Goal: Information Seeking & Learning: Learn about a topic

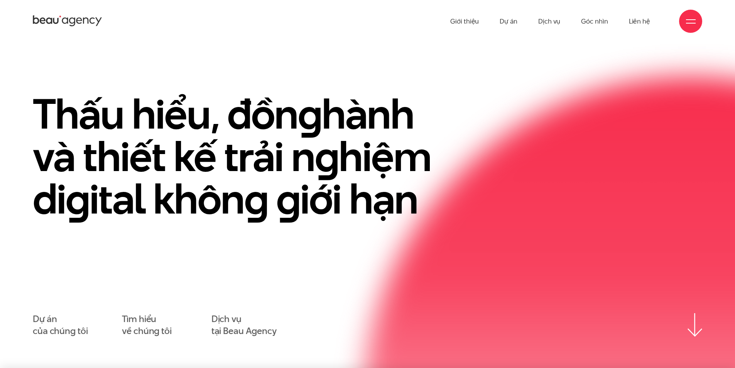
click at [683, 24] on div at bounding box center [690, 21] width 23 height 23
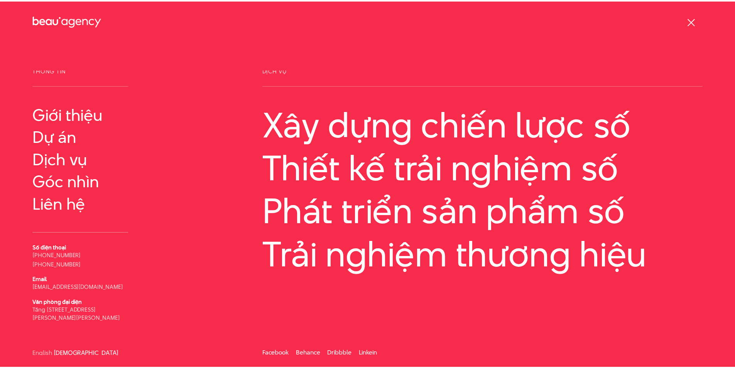
scroll to position [4, 0]
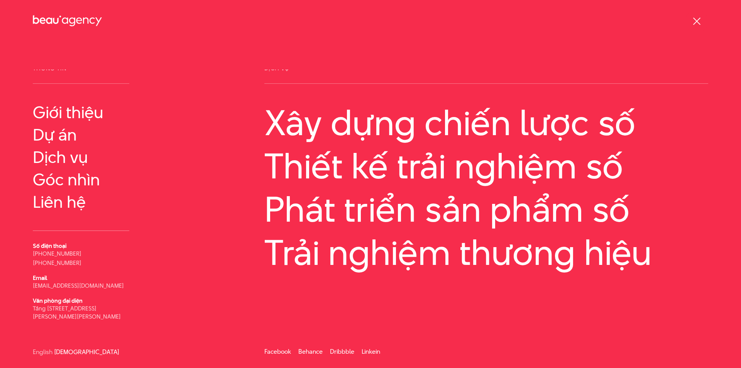
click at [695, 20] on span at bounding box center [696, 20] width 7 height 7
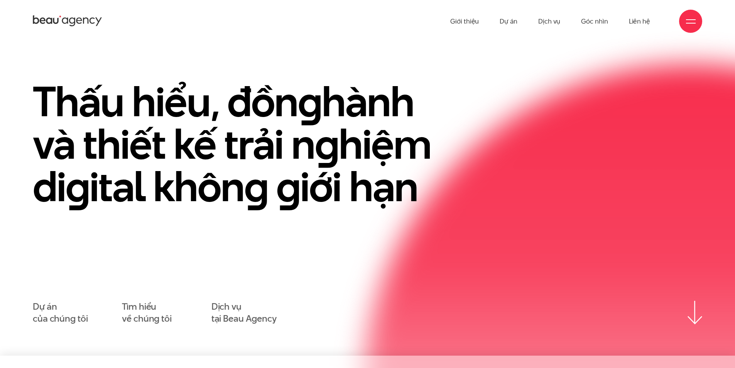
scroll to position [0, 0]
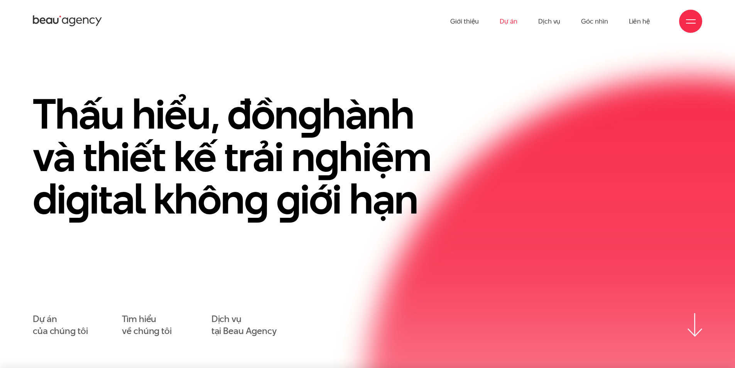
click at [505, 25] on link "Dự án" at bounding box center [509, 21] width 18 height 42
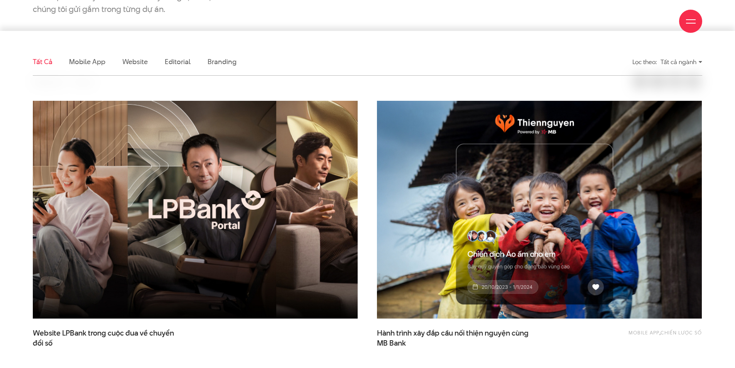
scroll to position [335, 0]
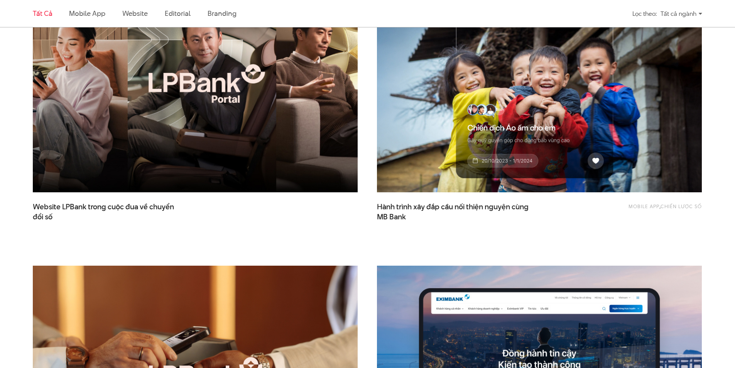
click at [145, 156] on img at bounding box center [195, 84] width 357 height 240
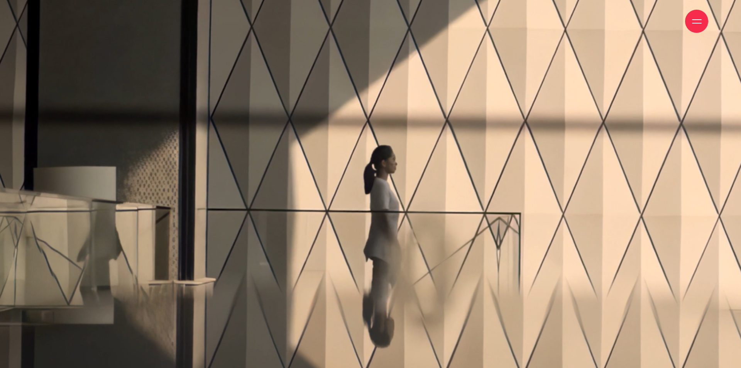
scroll to position [75, 0]
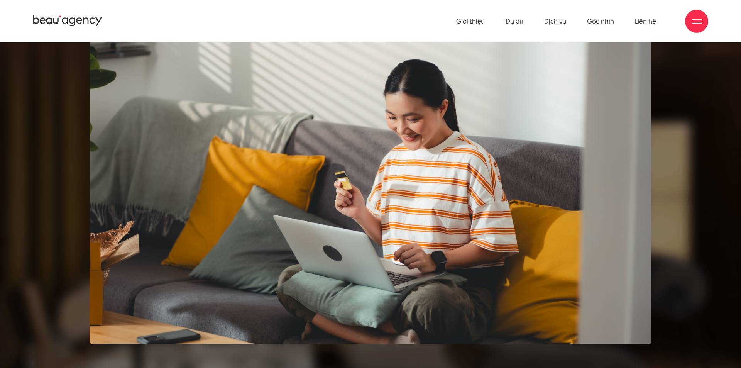
click at [79, 20] on icon at bounding box center [79, 21] width 6 height 6
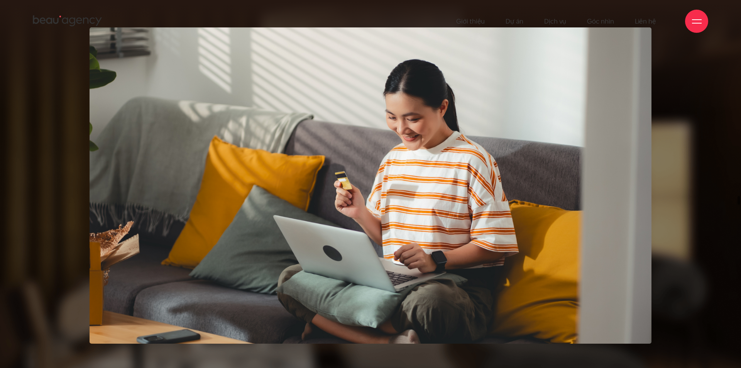
scroll to position [0, 0]
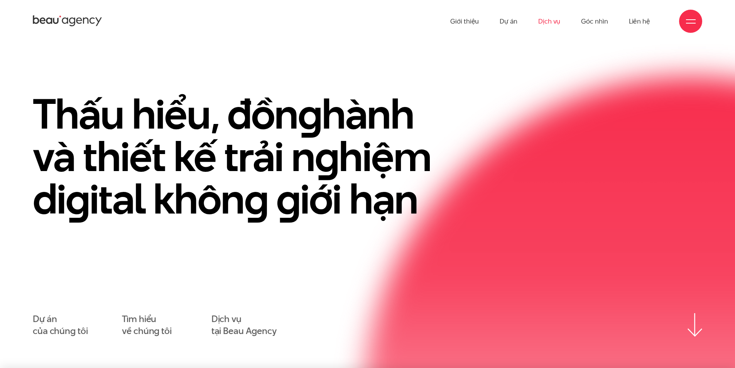
click at [544, 23] on link "Dịch vụ" at bounding box center [549, 21] width 22 height 42
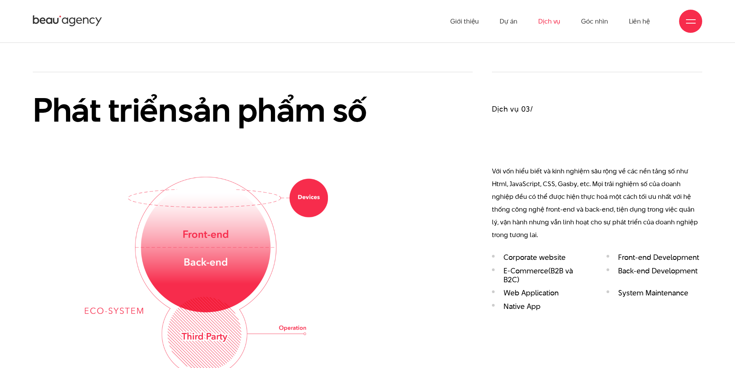
scroll to position [1312, 0]
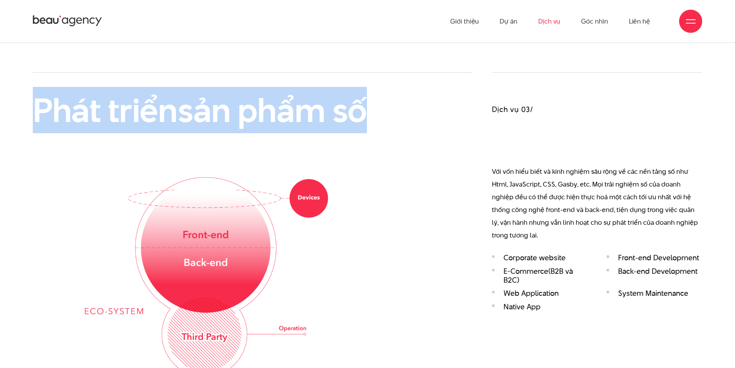
drag, startPoint x: 477, startPoint y: 71, endPoint x: 431, endPoint y: 110, distance: 59.9
click at [403, 127] on div "Phát triển sản phẩm số" at bounding box center [253, 224] width 440 height 304
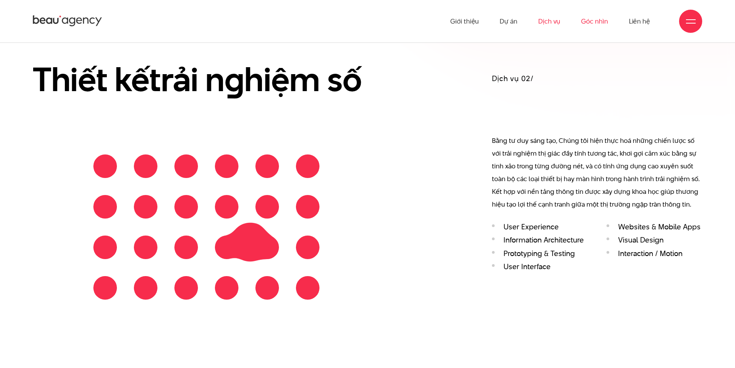
scroll to position [978, 0]
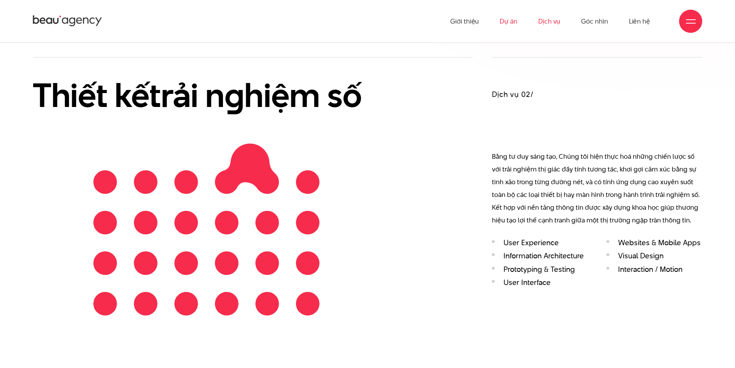
click at [501, 19] on link "Dự án" at bounding box center [509, 21] width 18 height 42
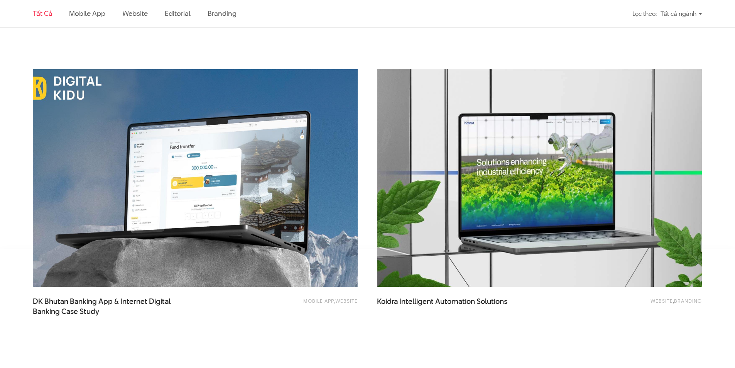
scroll to position [1775, 0]
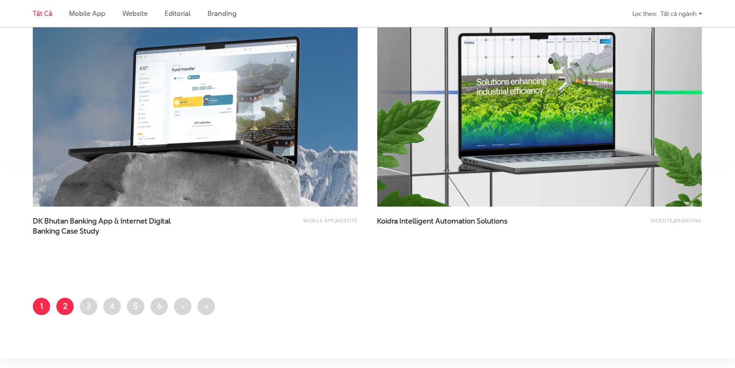
click at [70, 307] on link "Trang 2" at bounding box center [64, 306] width 17 height 17
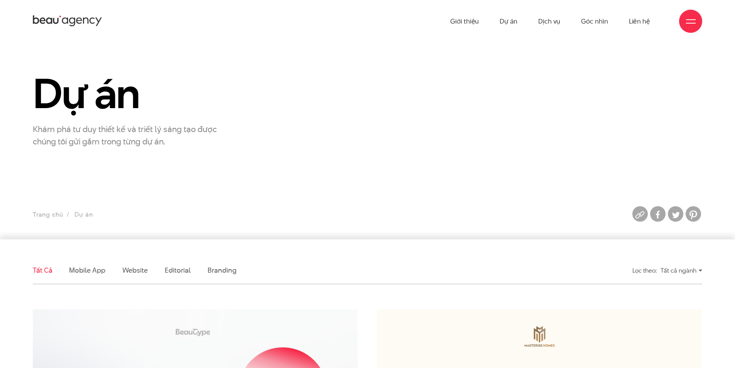
click at [81, 19] on icon at bounding box center [79, 21] width 6 height 6
click at [597, 24] on link "Góc nhìn" at bounding box center [594, 21] width 27 height 42
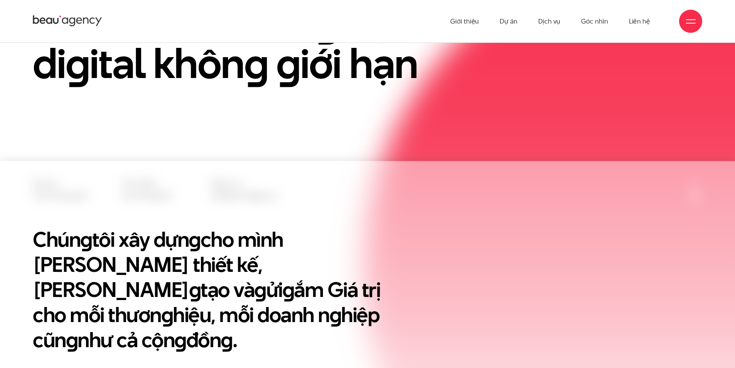
scroll to position [206, 0]
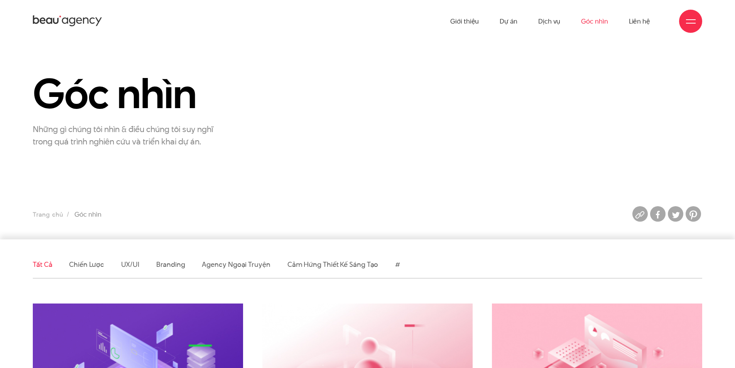
click at [564, 18] on ul "Giới thiệu Dự án Dịch vụ Góc nhìn Liên hệ" at bounding box center [550, 21] width 200 height 42
click at [557, 18] on link "Dịch vụ" at bounding box center [549, 21] width 22 height 42
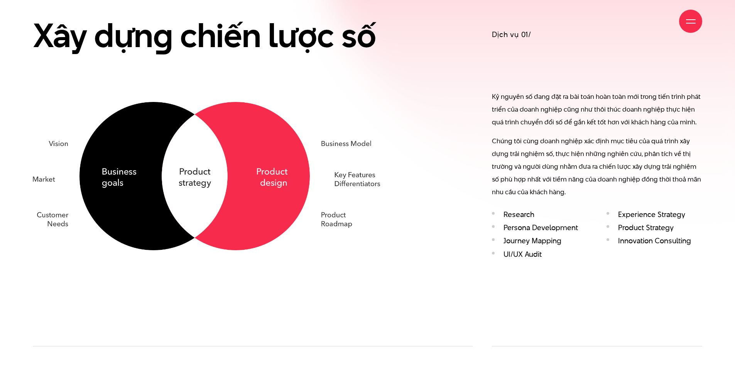
scroll to position [695, 0]
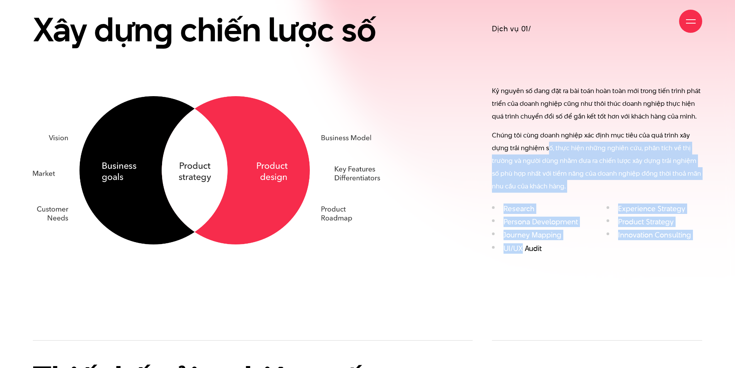
drag, startPoint x: 548, startPoint y: 143, endPoint x: 518, endPoint y: 249, distance: 109.7
click at [520, 245] on div "Dịch vụ 01/ Kỷ nguyên số đang đặt ra bài toán hoàn toàn mới trong tiến trình ph…" at bounding box center [597, 125] width 210 height 266
click at [490, 250] on div "Dịch vụ 01/ Kỷ nguyên số đang đặt ra bài toán hoàn toàn mới trong tiến trình ph…" at bounding box center [597, 125] width 230 height 266
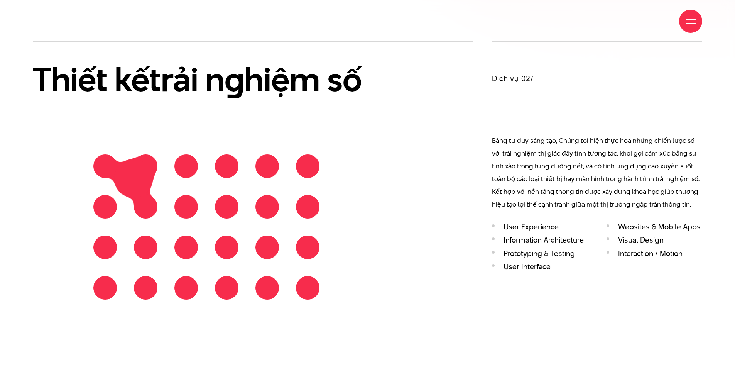
scroll to position [1003, 0]
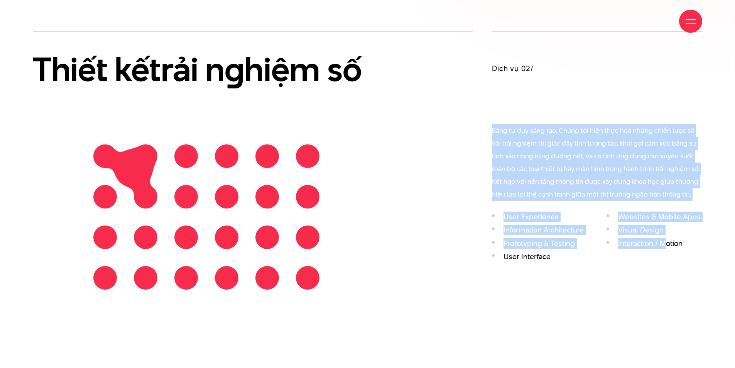
drag, startPoint x: 487, startPoint y: 105, endPoint x: 624, endPoint y: 246, distance: 196.8
click at [664, 253] on div "Dịch vụ 02/ Bằng tư duy sáng tạo, Chúng tôi hiện thực hoá những chiến lược số v…" at bounding box center [597, 164] width 230 height 267
click at [561, 222] on ul "User Experience Websites & Mobile Apps Information Architecture Visual Design P…" at bounding box center [597, 238] width 210 height 53
drag, startPoint x: 628, startPoint y: 201, endPoint x: 728, endPoint y: 254, distance: 113.1
click at [728, 254] on div "Xây dựn g chiến lược số Dịch vụ 01/ Kỷ nguyên số đang đặt ra bài toán hoàn toàn…" at bounding box center [367, 184] width 735 height 1003
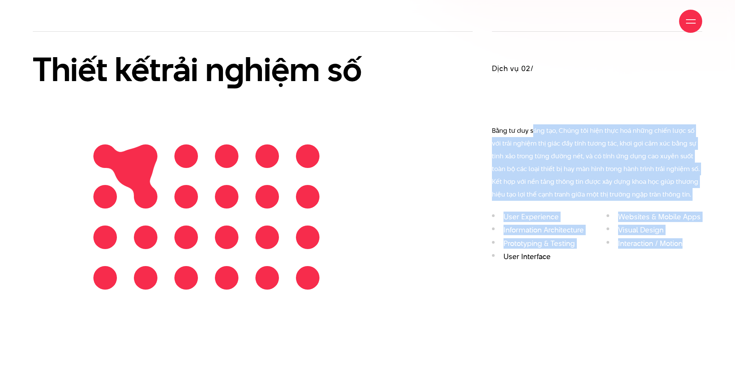
click at [516, 177] on p "Bằng tư duy sáng tạo, Chúng tôi hiện thực hoá những chiến lược số với trải nghi…" at bounding box center [597, 162] width 210 height 76
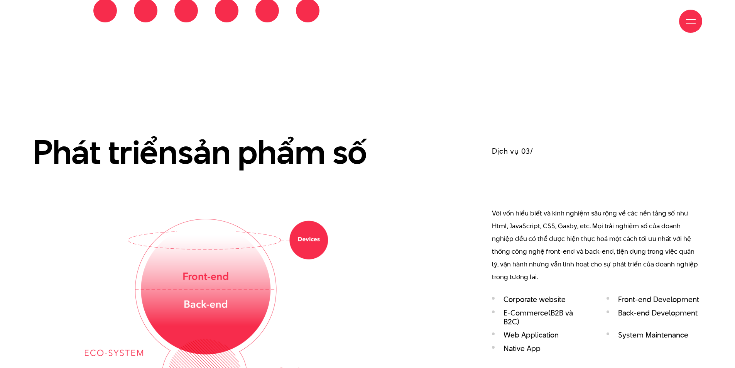
scroll to position [1389, 0]
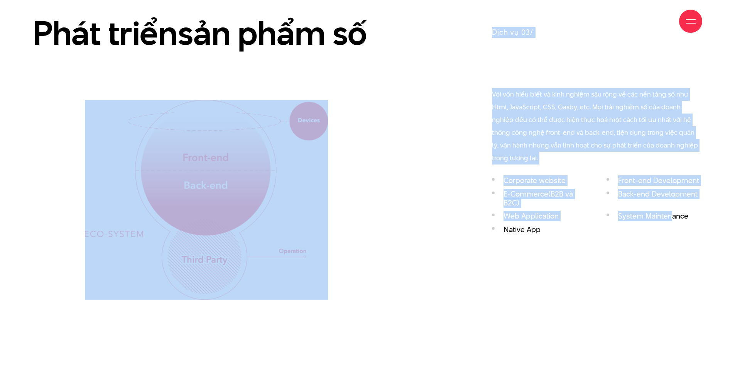
drag, startPoint x: 504, startPoint y: 131, endPoint x: 672, endPoint y: 273, distance: 219.3
click at [672, 273] on div "Phát triển sản phẩm số Dịch vụ 03/ Corporate website Front-end Development E-Co…" at bounding box center [367, 147] width 689 height 304
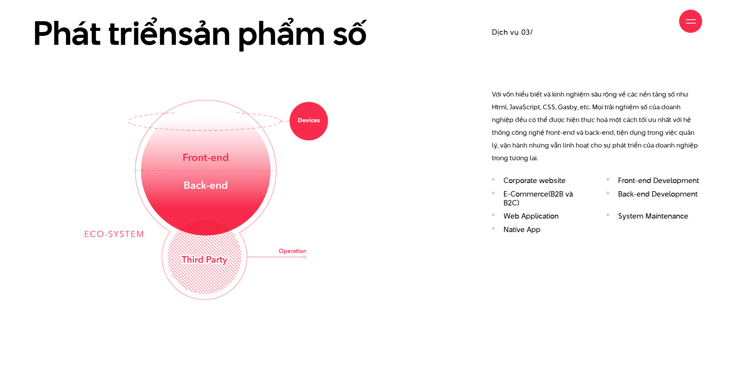
click at [585, 275] on div "Dịch vụ 03/ Với vốn hiểu biết và kinh nghiệm sâu rộng về các nền tảng số như Ht…" at bounding box center [597, 147] width 230 height 304
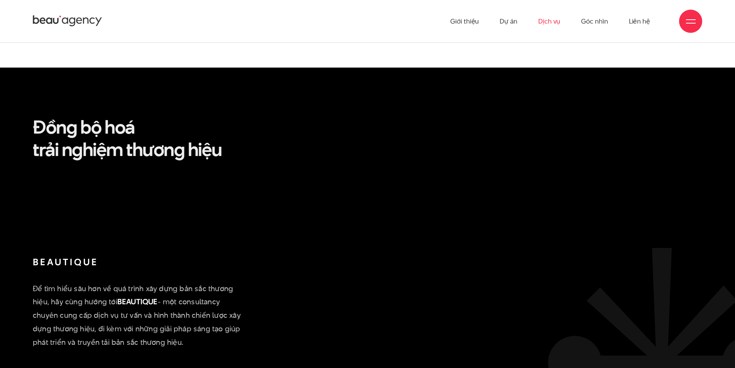
scroll to position [1696, 0]
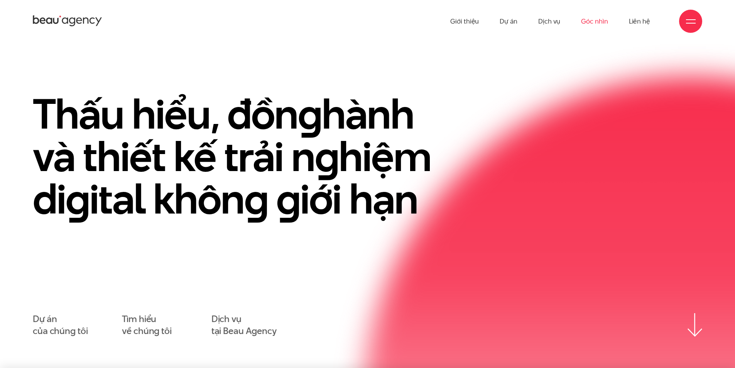
click at [588, 21] on link "Góc nhìn" at bounding box center [594, 21] width 27 height 42
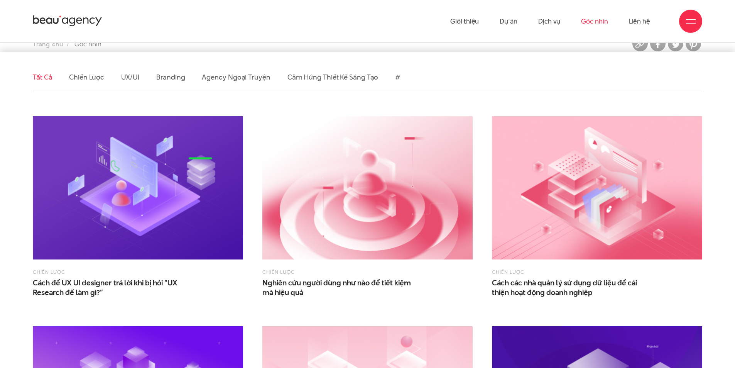
scroll to position [232, 0]
